Goal: Check status: Check status

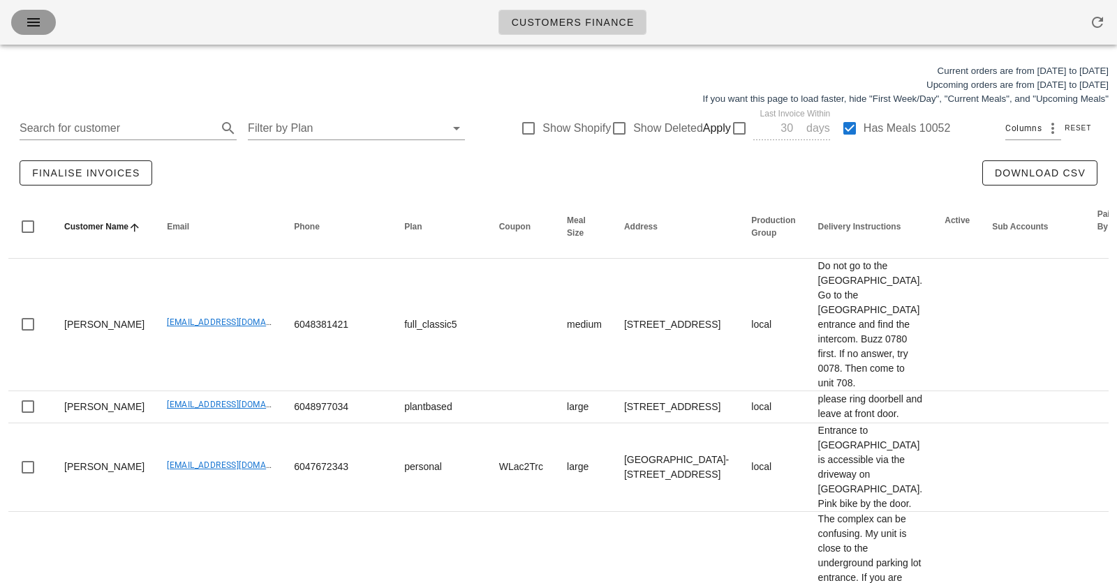
click at [40, 13] on button "button" at bounding box center [33, 22] width 45 height 25
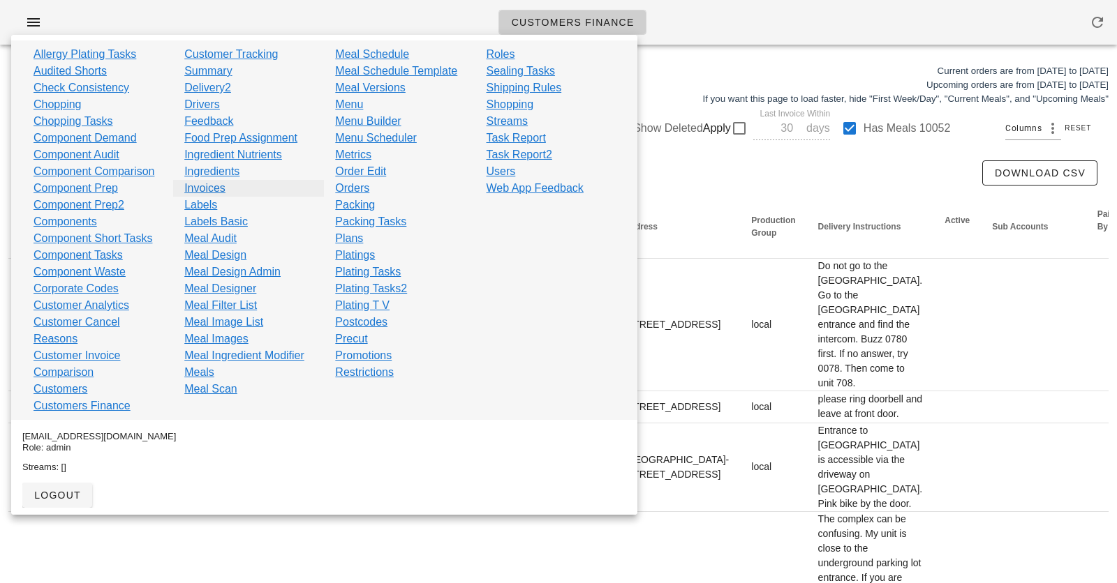
click at [209, 181] on link "Invoices" at bounding box center [204, 188] width 41 height 17
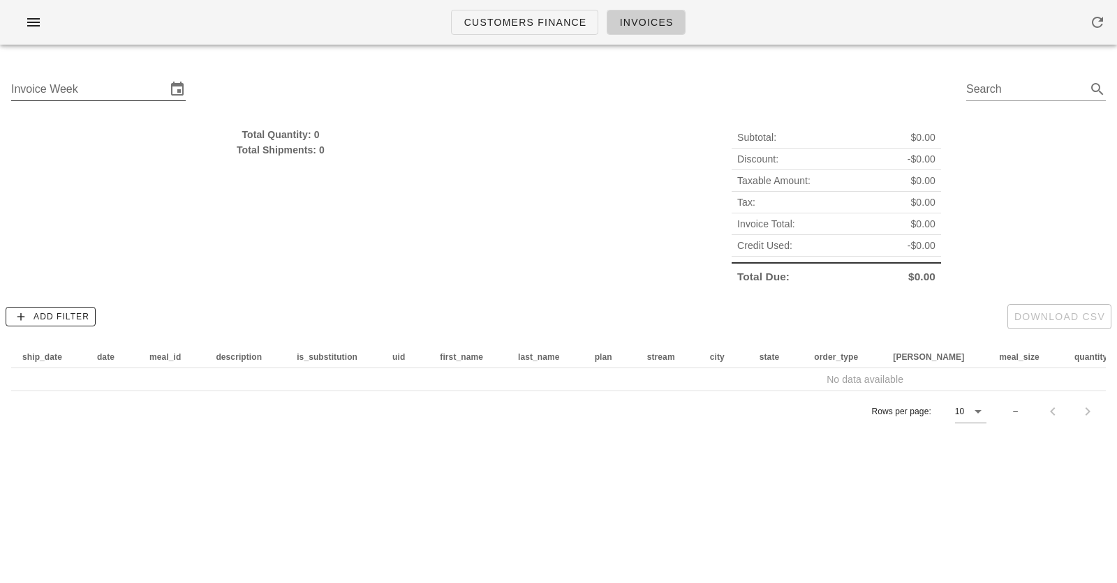
click at [137, 84] on input "Invoice Week" at bounding box center [88, 89] width 155 height 22
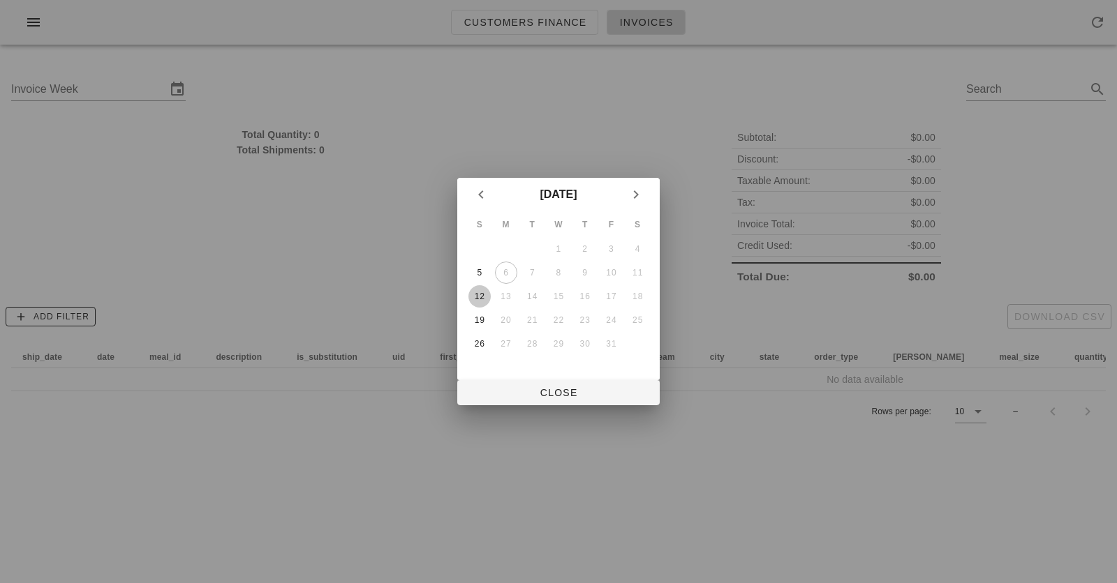
click at [475, 289] on button "12" at bounding box center [479, 296] width 22 height 22
click at [550, 388] on span "Close" at bounding box center [558, 392] width 180 height 11
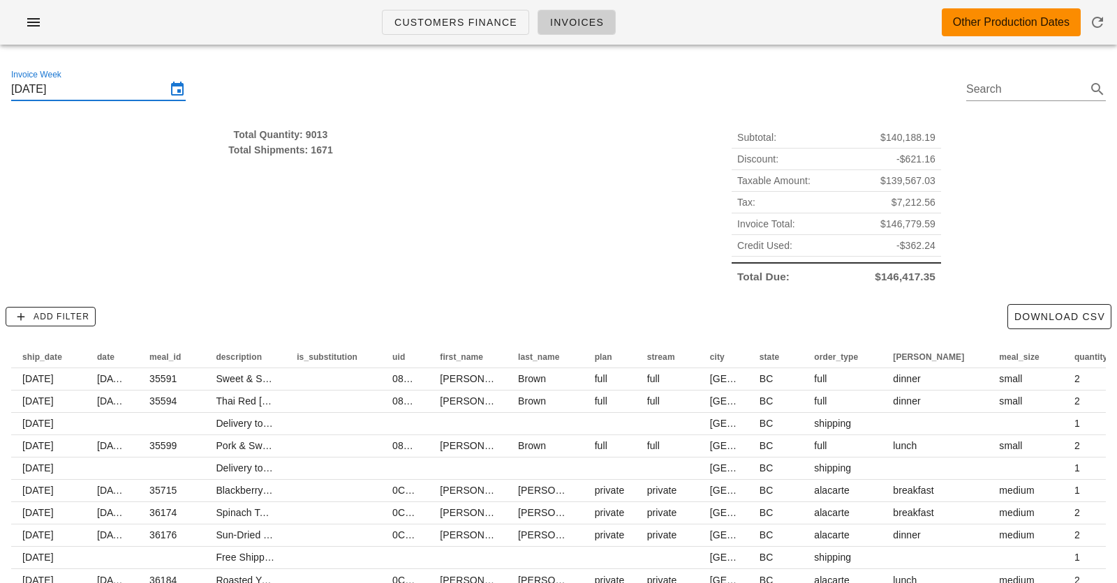
click at [311, 122] on div "Total Quantity: 9013 Total Shipments: 1671" at bounding box center [280, 207] width 555 height 177
click at [124, 84] on input "[DATE]" at bounding box center [88, 89] width 155 height 22
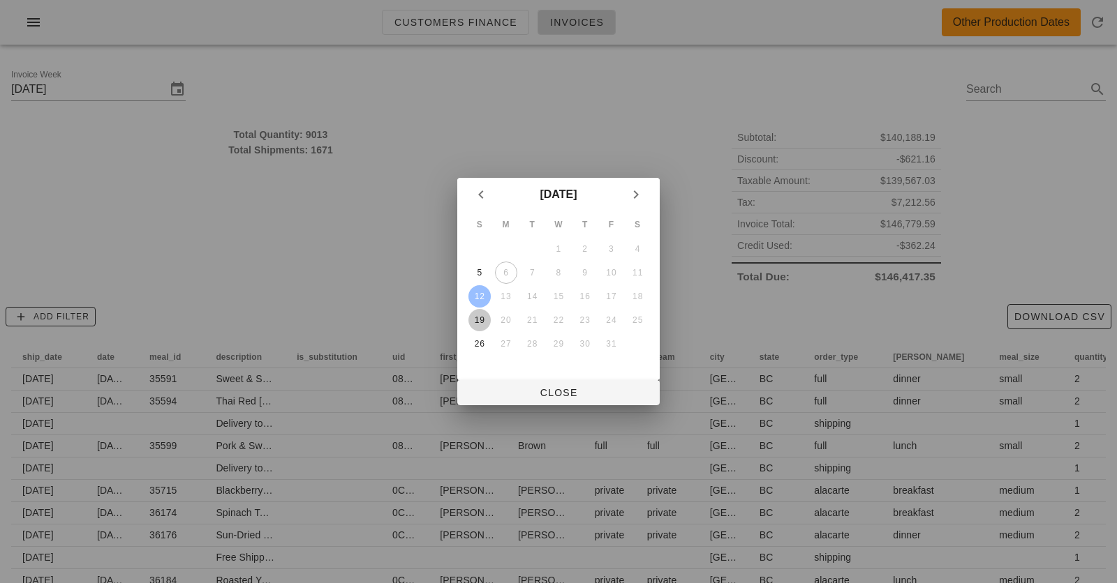
click at [479, 315] on div "19" at bounding box center [479, 320] width 22 height 10
click at [530, 388] on span "Close" at bounding box center [558, 392] width 180 height 11
type input "[DATE] - [DATE]"
